Goal: Information Seeking & Learning: Learn about a topic

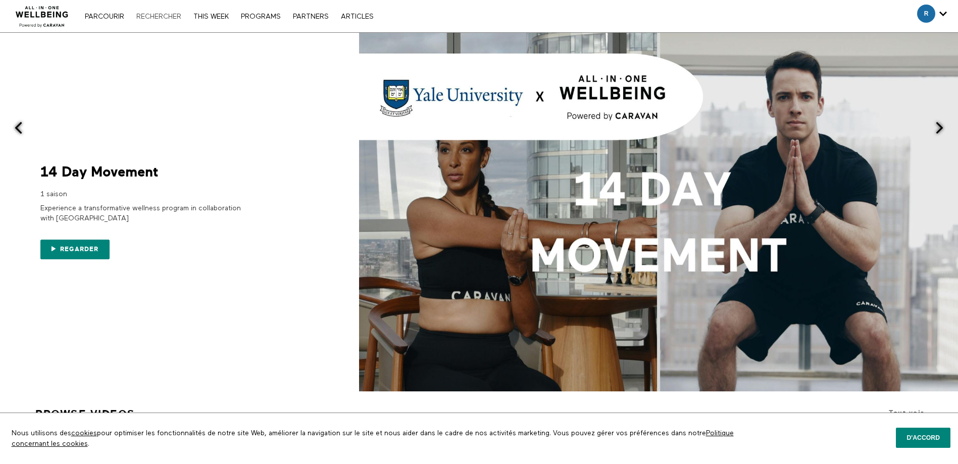
click at [162, 14] on link "Rechercher" at bounding box center [158, 16] width 55 height 7
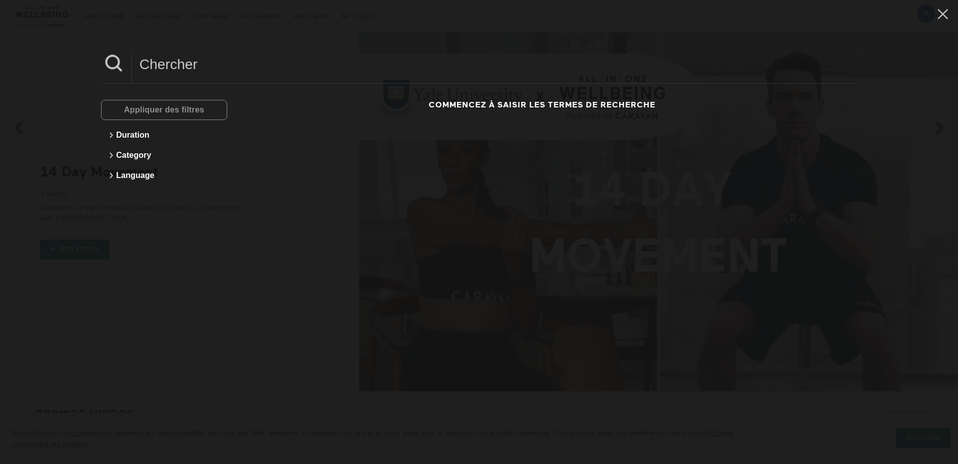
click at [154, 67] on input at bounding box center [494, 64] width 725 height 28
type input "s"
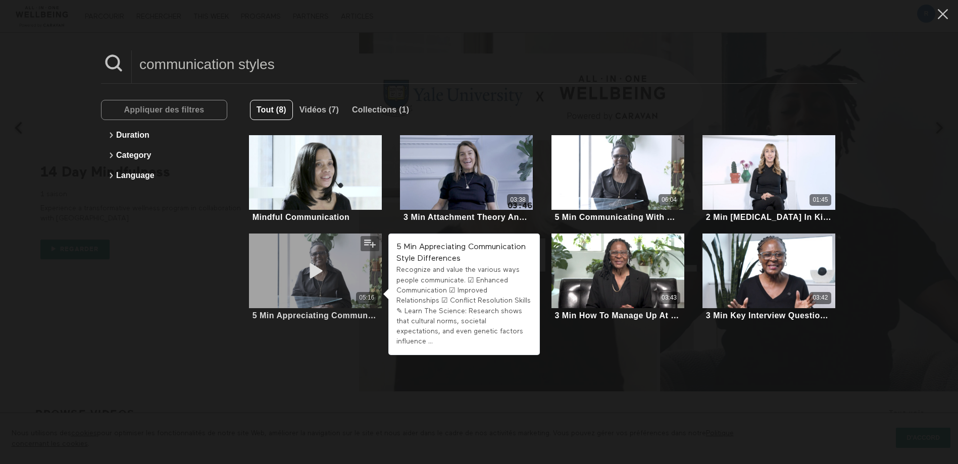
type input "communication styles"
click at [312, 268] on icon at bounding box center [315, 271] width 30 height 18
